Goal: Browse casually: Explore the website without a specific task or goal

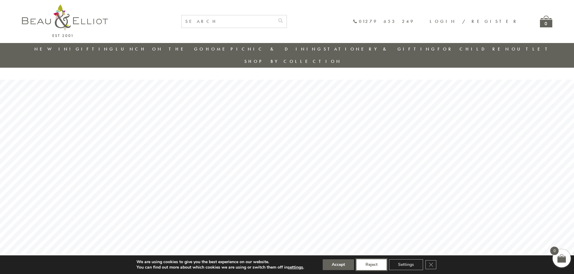
click at [368, 265] on button "Reject" at bounding box center [371, 265] width 30 height 11
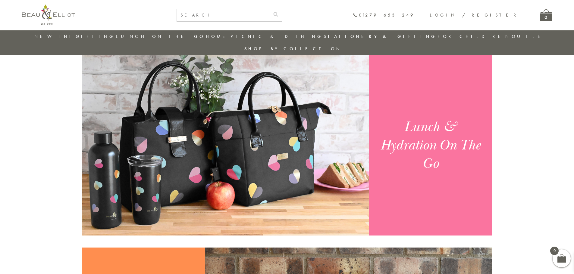
scroll to position [469, 0]
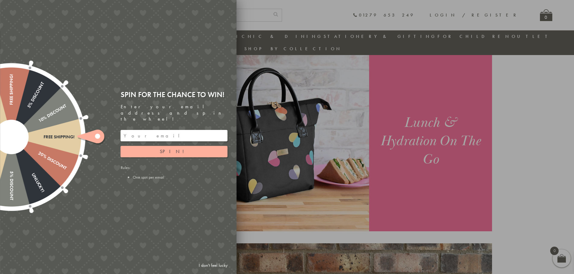
click at [137, 130] on input "email" at bounding box center [173, 135] width 107 height 11
click at [179, 148] on span "Spin!" at bounding box center [174, 151] width 29 height 6
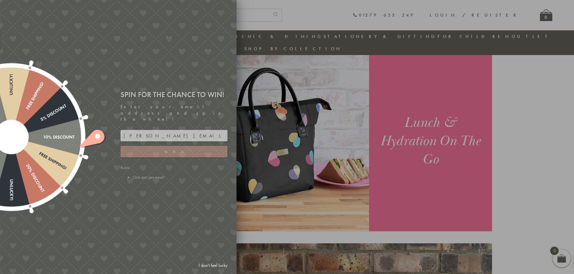
type input "5GCG59DK"
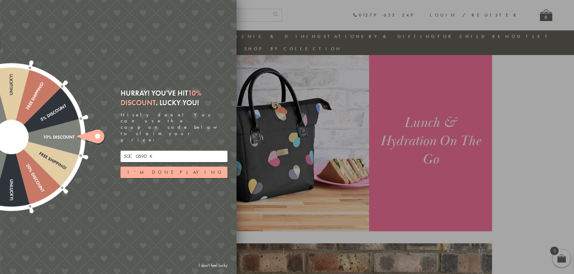
click at [168, 151] on input "5GCG59DK" at bounding box center [173, 156] width 107 height 11
drag, startPoint x: 168, startPoint y: 145, endPoint x: 108, endPoint y: 151, distance: 60.2
click at [108, 151] on div "Free shipping! 20% Discount Unlucky! 5% Discount 10% Discount Unlucky! 15% Disc…" at bounding box center [84, 137] width 304 height 274
click at [165, 167] on button "I'm done playing" at bounding box center [173, 172] width 107 height 11
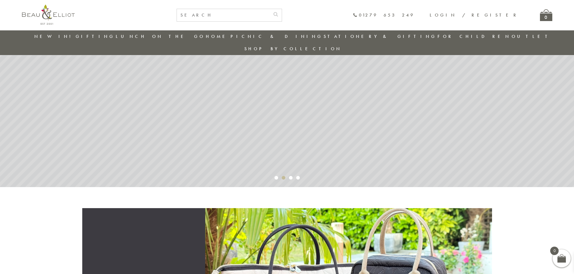
scroll to position [0, 0]
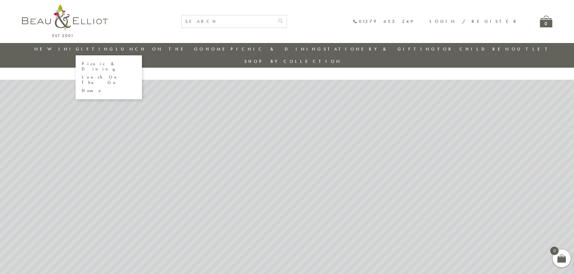
click at [104, 88] on link "Home" at bounding box center [109, 90] width 54 height 5
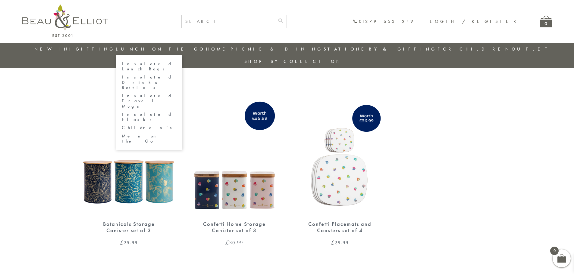
click at [146, 50] on link "Lunch On The Go" at bounding box center [160, 49] width 89 height 6
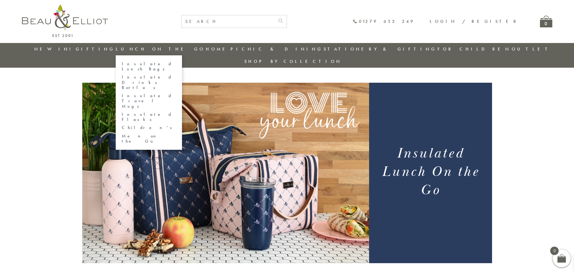
click at [151, 75] on link "Insulated Drinks Bottles" at bounding box center [149, 83] width 54 height 16
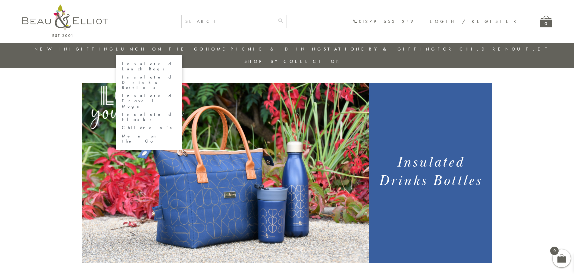
click at [159, 93] on link "Insulated Travel Mugs" at bounding box center [149, 101] width 54 height 16
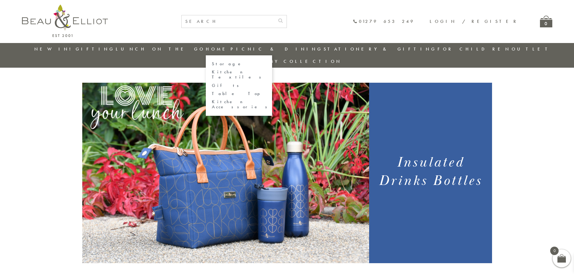
click at [213, 48] on link "Home" at bounding box center [218, 49] width 24 height 6
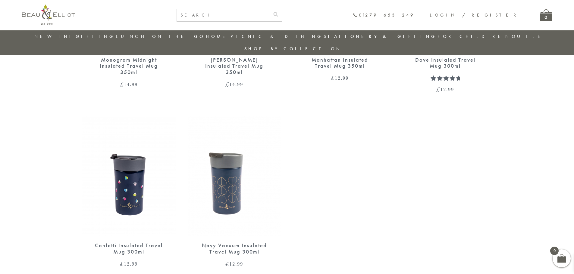
scroll to position [710, 0]
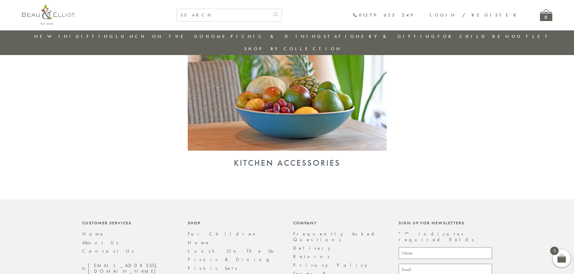
scroll to position [650, 0]
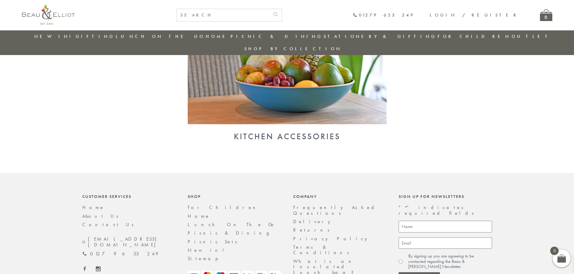
click at [281, 132] on div "Kitchen Accessories" at bounding box center [286, 137] width 409 height 10
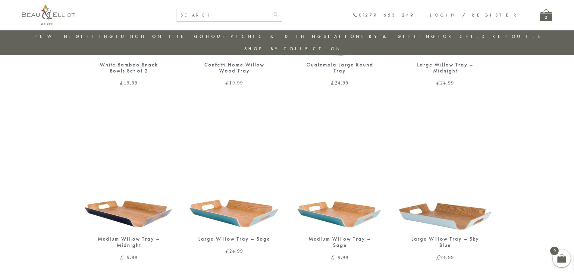
scroll to position [891, 0]
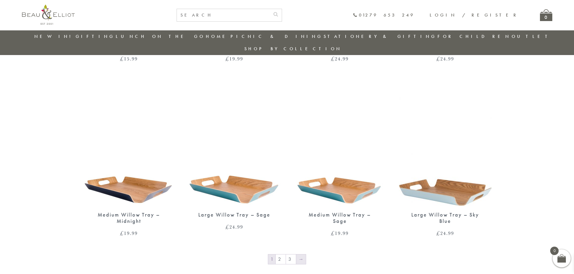
click at [297, 255] on link "→" at bounding box center [301, 260] width 10 height 10
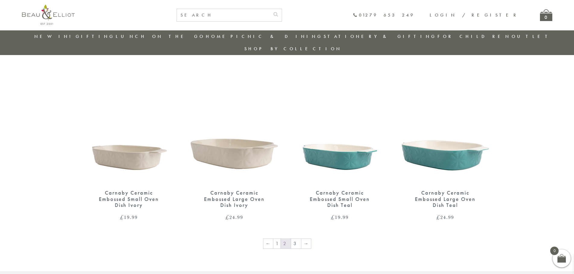
scroll to position [921, 0]
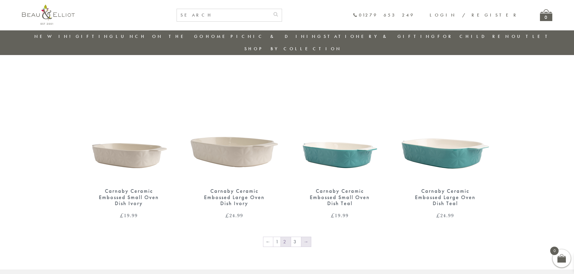
click at [303, 237] on link "→" at bounding box center [306, 242] width 10 height 10
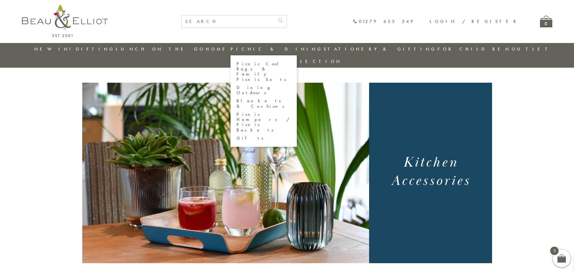
click at [256, 136] on link "Gifts" at bounding box center [263, 138] width 54 height 5
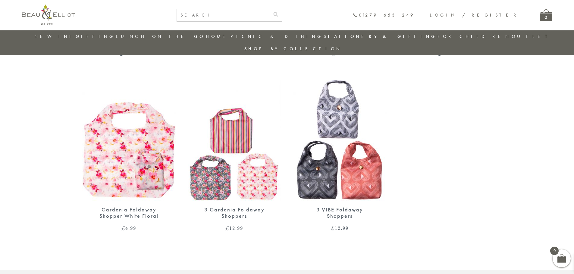
scroll to position [740, 0]
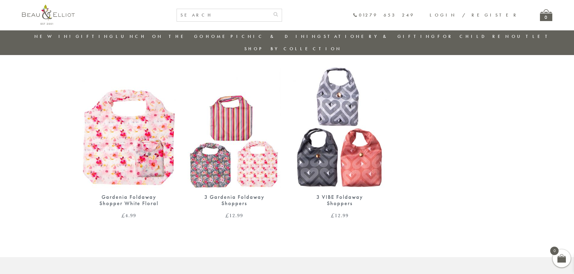
click at [337, 33] on link "Stationery & Gifting" at bounding box center [379, 36] width 113 height 6
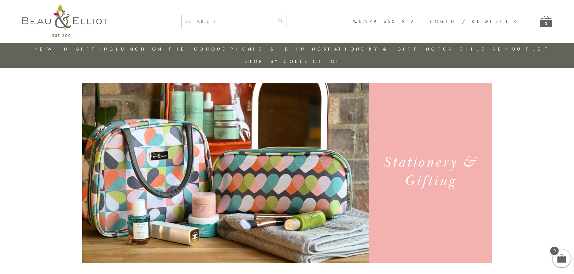
click at [511, 47] on link "Outlet" at bounding box center [531, 49] width 40 height 6
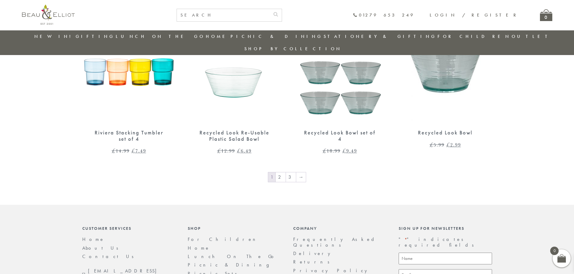
scroll to position [1011, 0]
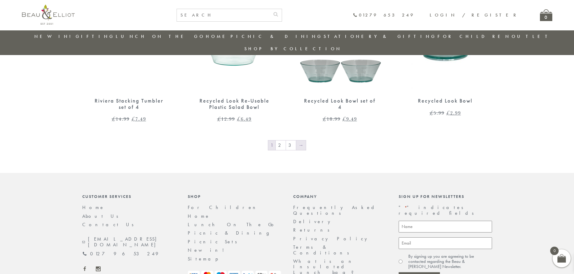
click at [296, 141] on link "→" at bounding box center [301, 146] width 10 height 10
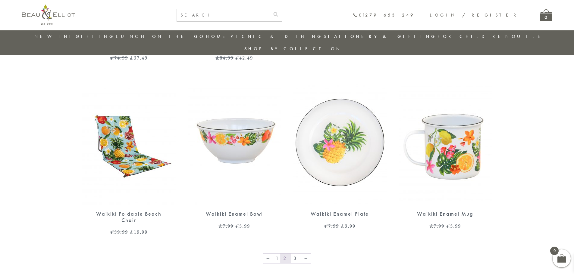
scroll to position [981, 0]
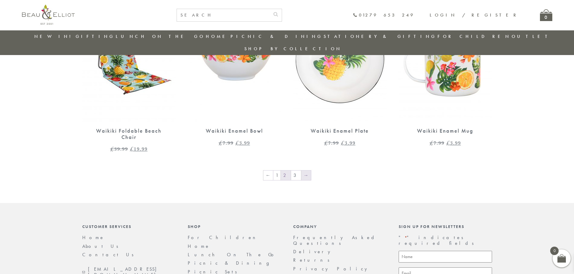
click at [302, 171] on link "→" at bounding box center [306, 176] width 10 height 10
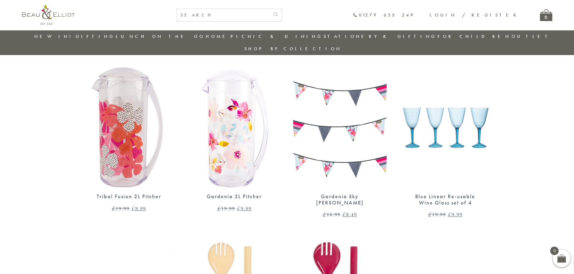
scroll to position [529, 0]
